Goal: Information Seeking & Learning: Understand process/instructions

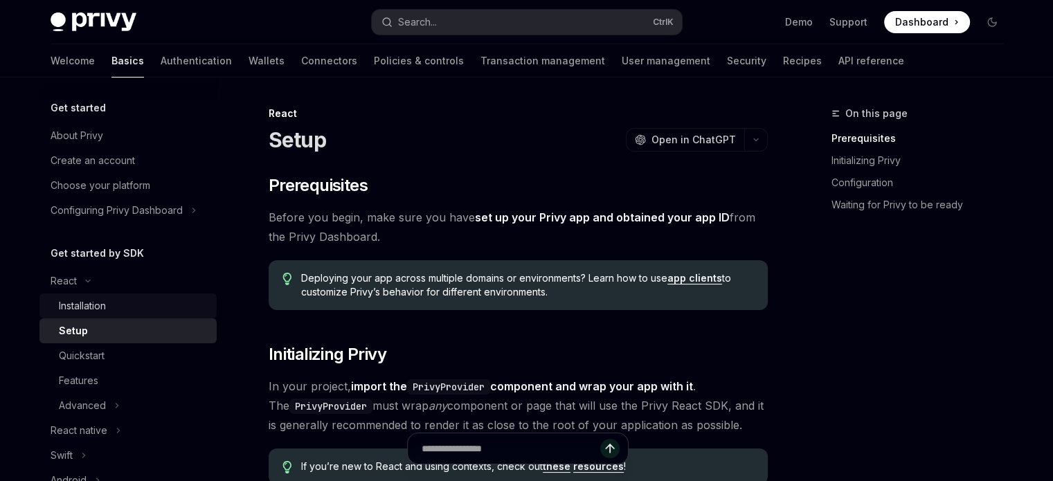
click at [67, 314] on div "Installation" at bounding box center [82, 306] width 47 height 17
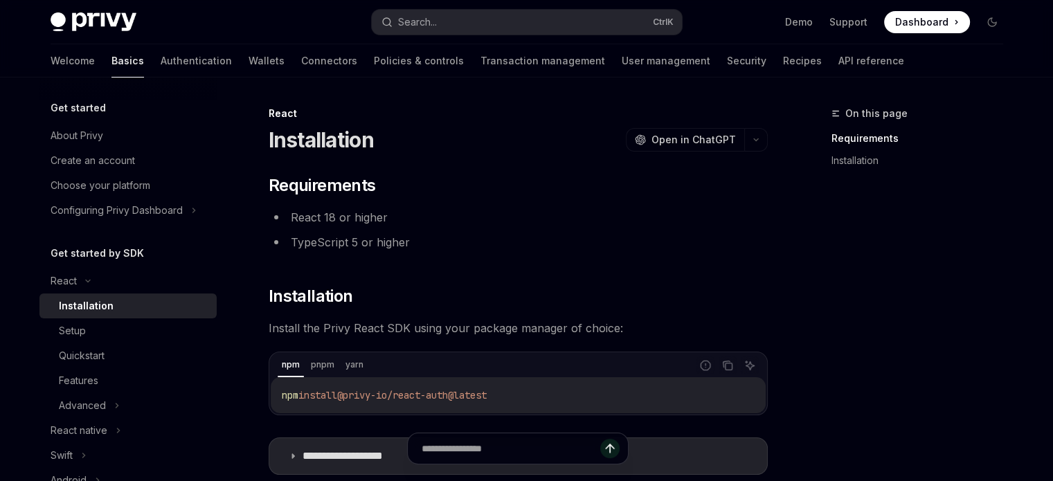
scroll to position [208, 0]
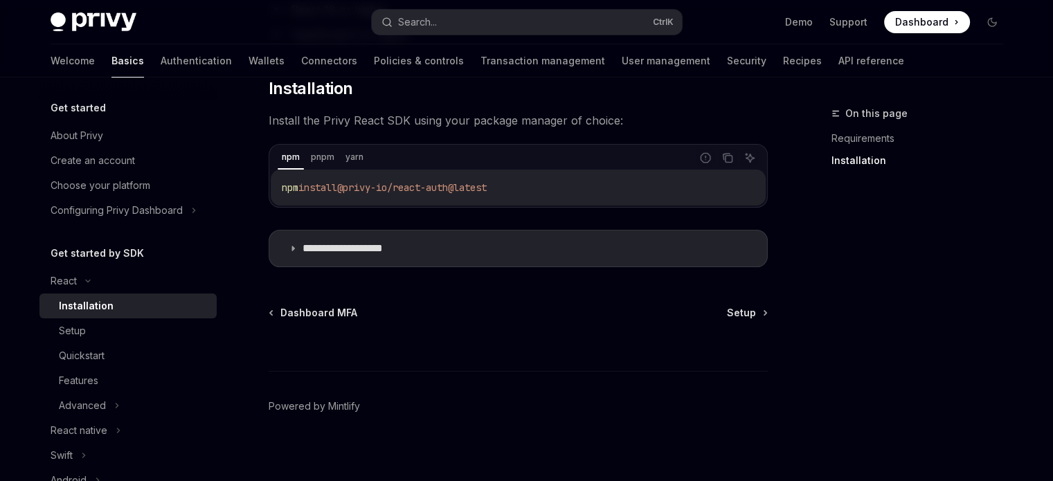
type textarea "*"
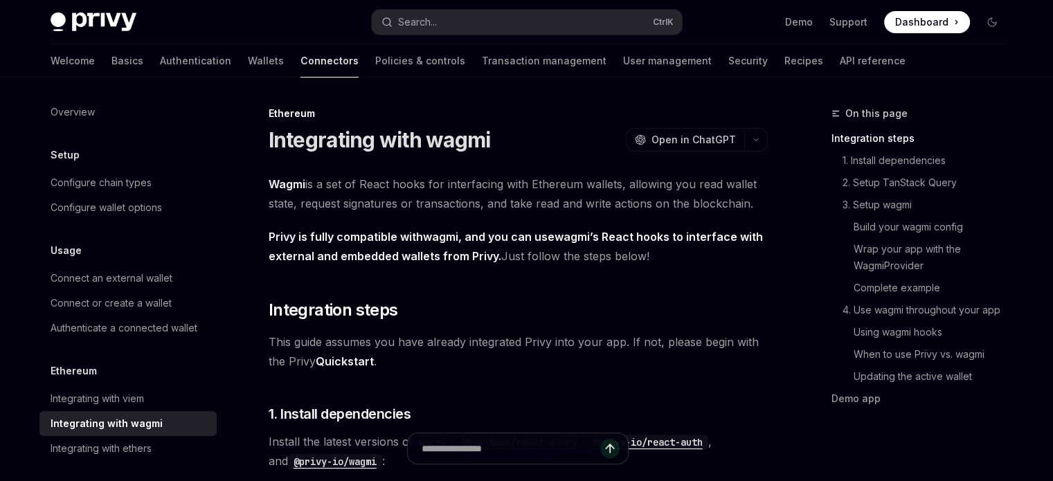
scroll to position [138, 0]
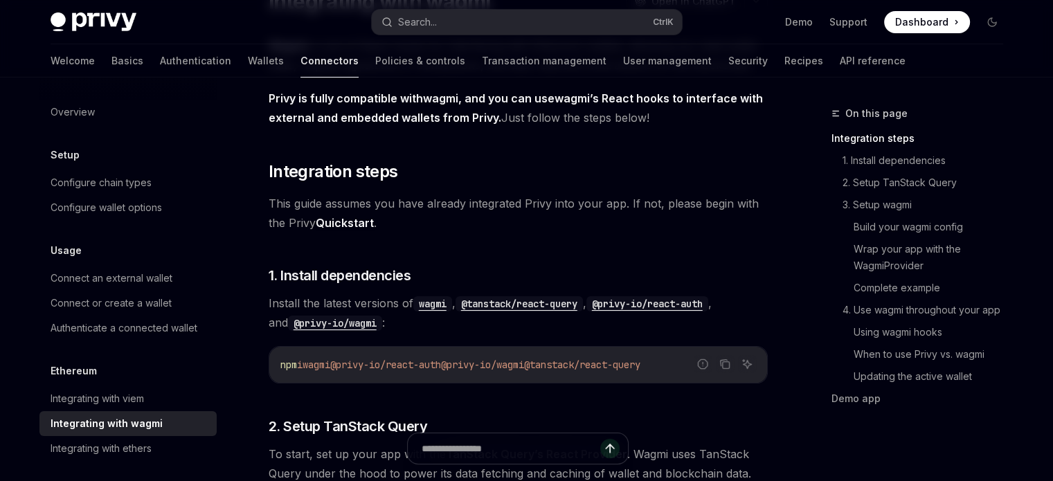
drag, startPoint x: 269, startPoint y: 365, endPoint x: 664, endPoint y: 363, distance: 395.8
click at [673, 361] on div "npm i wagmi @privy-io/react-auth @privy-io/wagmi @tanstack/react-query" at bounding box center [518, 365] width 498 height 36
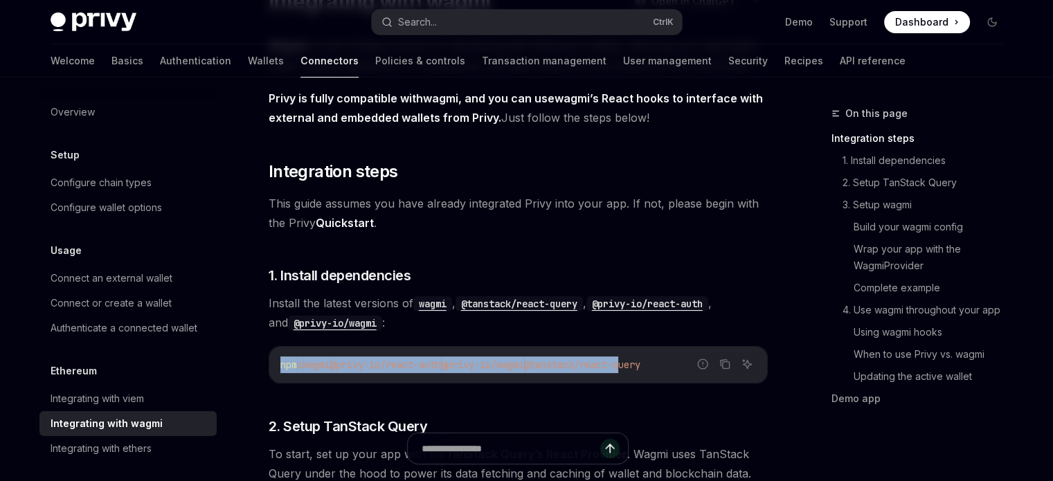
click at [578, 365] on span "@tanstack/react-query" at bounding box center [582, 364] width 116 height 12
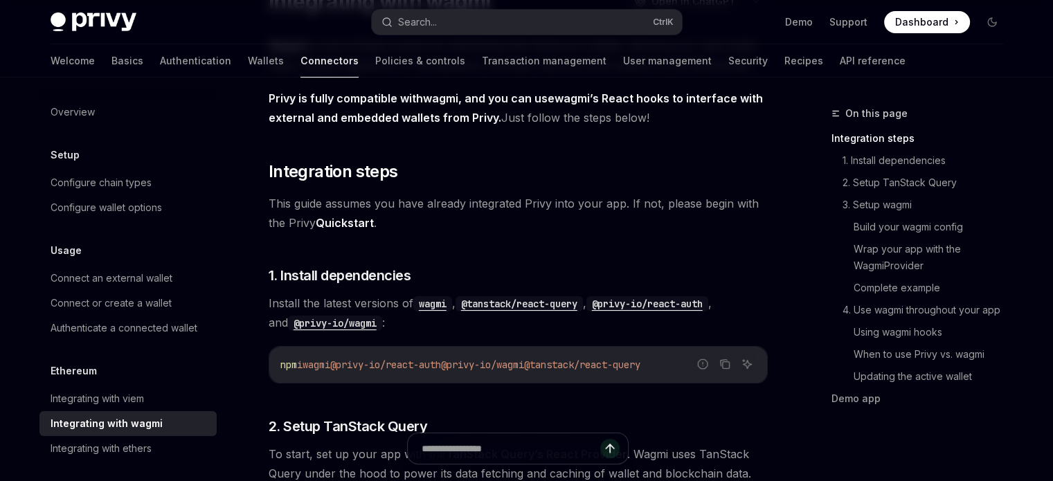
click at [578, 365] on span "@tanstack/react-query" at bounding box center [582, 364] width 116 height 12
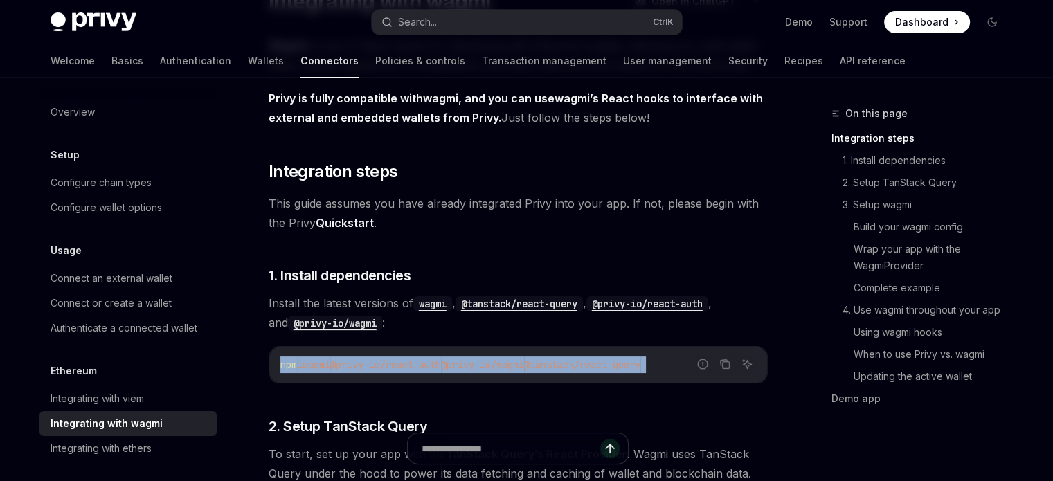
click at [578, 365] on span "@tanstack/react-query" at bounding box center [582, 364] width 116 height 12
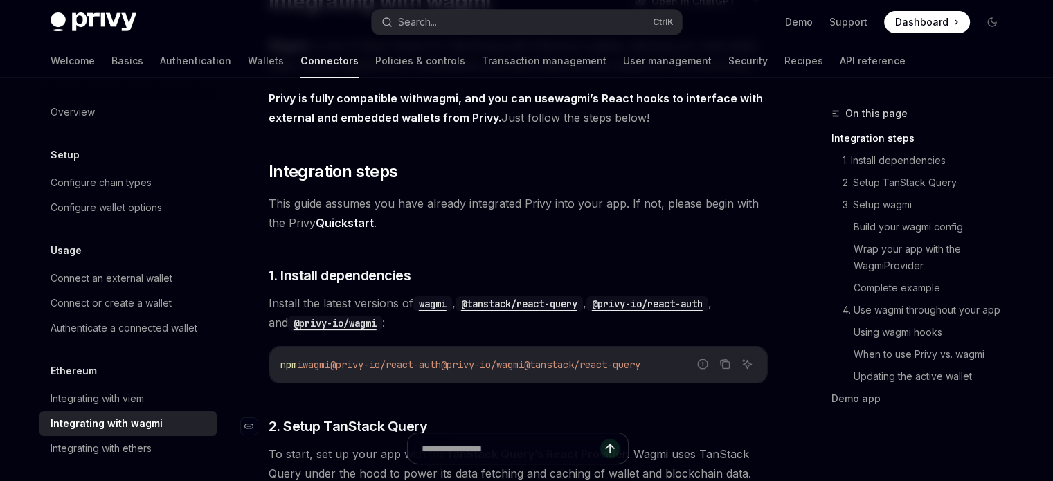
click at [656, 420] on h3 "​ 2. Setup TanStack Query" at bounding box center [518, 426] width 499 height 19
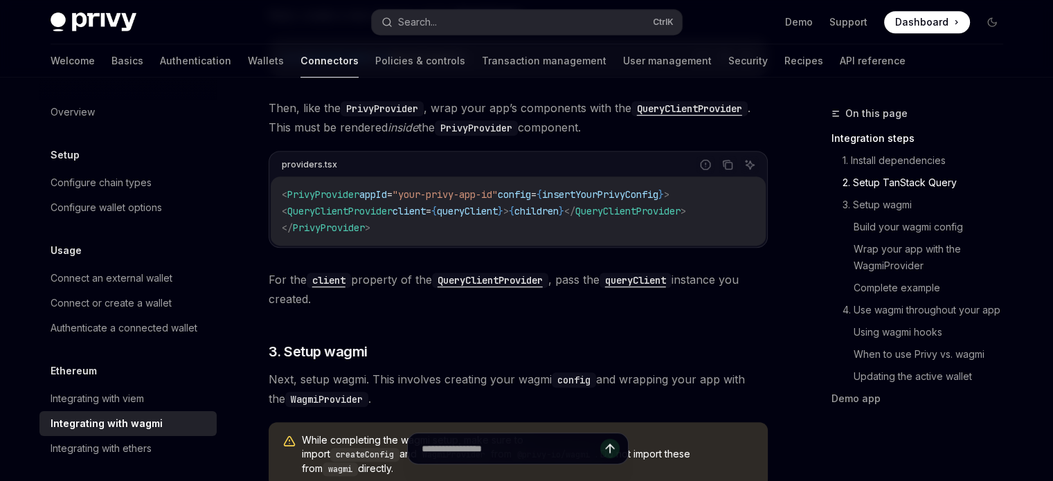
scroll to position [969, 0]
